Goal: Information Seeking & Learning: Learn about a topic

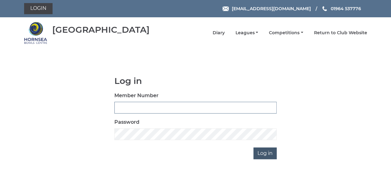
type input "0608"
click at [264, 154] on input "Log in" at bounding box center [264, 154] width 23 height 12
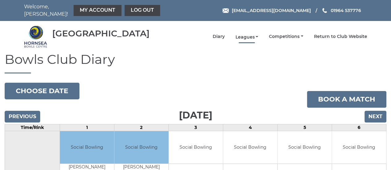
click at [256, 34] on link "Leagues" at bounding box center [246, 37] width 23 height 6
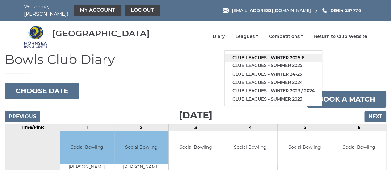
click at [257, 54] on link "Club leagues - Winter 2025-6" at bounding box center [273, 58] width 97 height 8
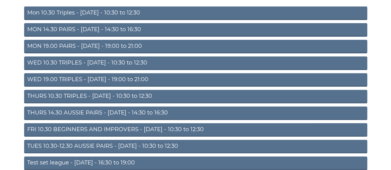
scroll to position [87, 0]
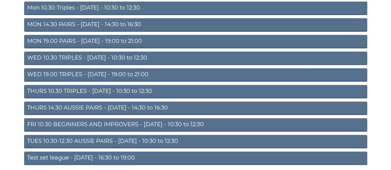
click at [89, 138] on link "TUES 10.30-12.30 AUSSIE PAIRS - Tuesday - 10:30 to 12:30" at bounding box center [195, 142] width 343 height 14
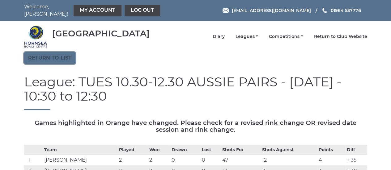
click at [66, 59] on link "Return to list" at bounding box center [49, 58] width 51 height 12
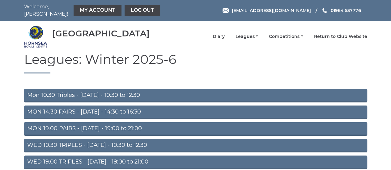
click at [62, 160] on link "WED 19.00 TRIPLES - Wednesday - 19:00 to 21:00" at bounding box center [195, 163] width 343 height 14
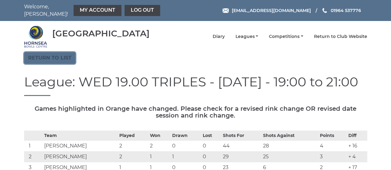
click at [69, 57] on link "Return to list" at bounding box center [49, 58] width 51 height 12
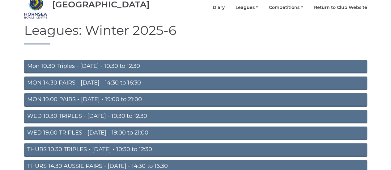
scroll to position [31, 0]
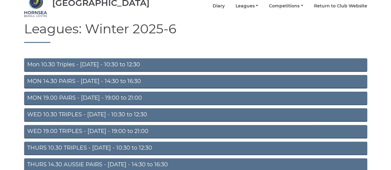
click at [73, 144] on link "THURS 10.30 TRIPLES - [DATE] - 10:30 to 12:30" at bounding box center [195, 149] width 343 height 14
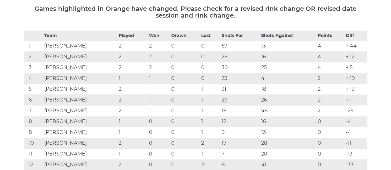
scroll to position [118, 0]
